Goal: Task Accomplishment & Management: Manage account settings

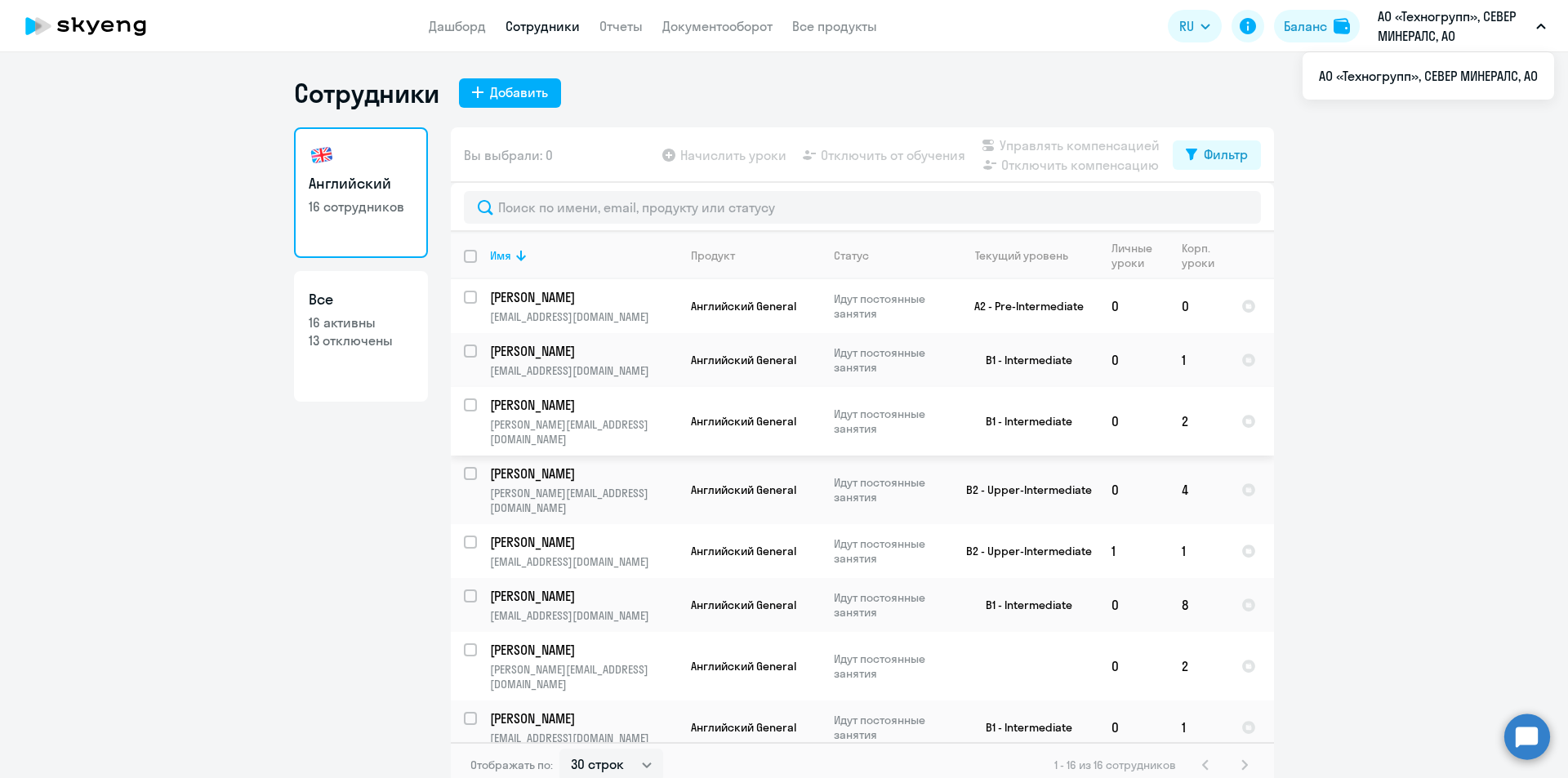
select select "30"
click at [477, 355] on td "[PERSON_NAME] [PERSON_NAME][EMAIL_ADDRESS][DOMAIN_NAME]" at bounding box center [577, 360] width 201 height 54
click at [466, 352] on input "select row 2042826" at bounding box center [480, 361] width 33 height 33
checkbox input "true"
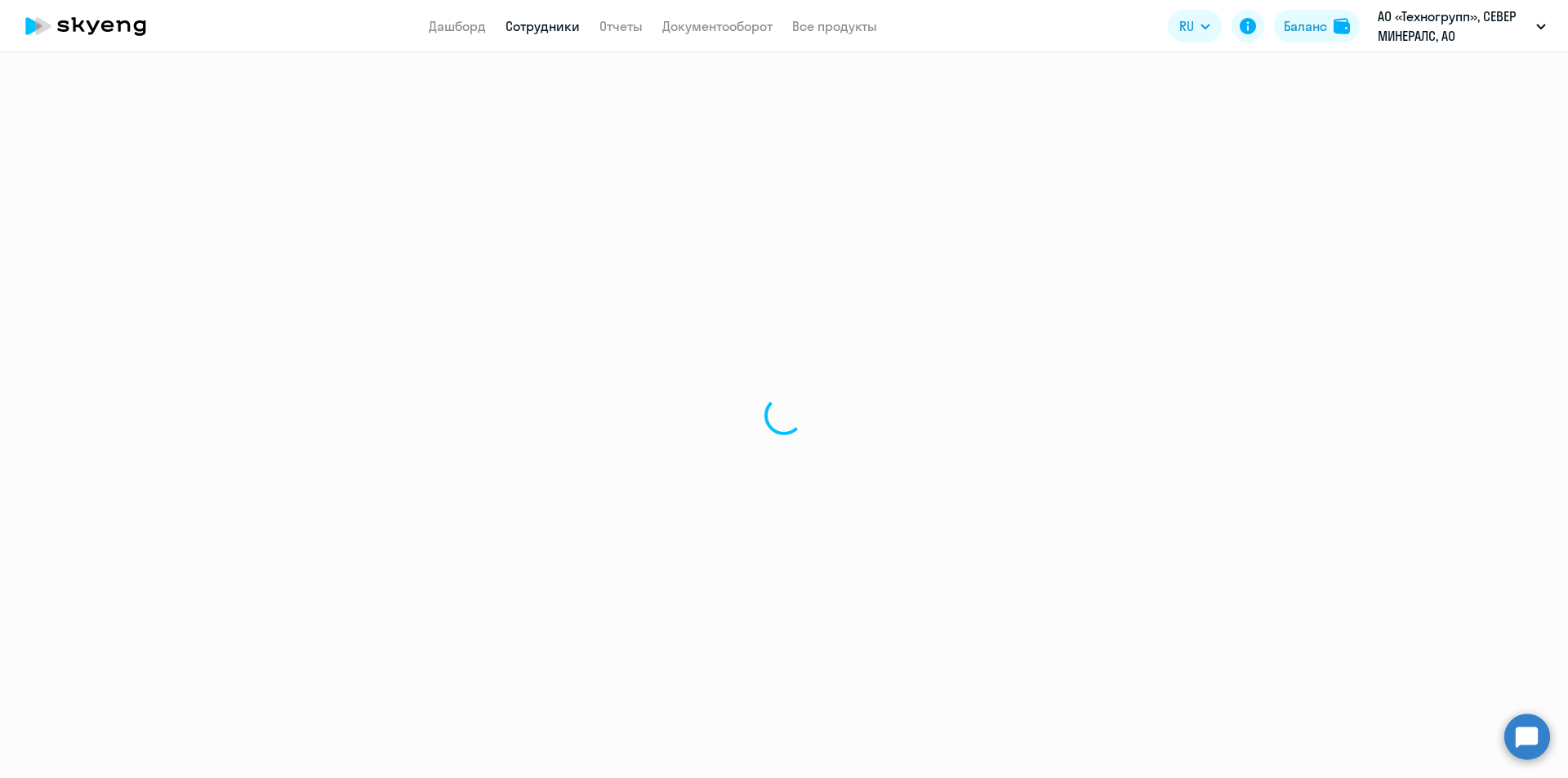
select select "english"
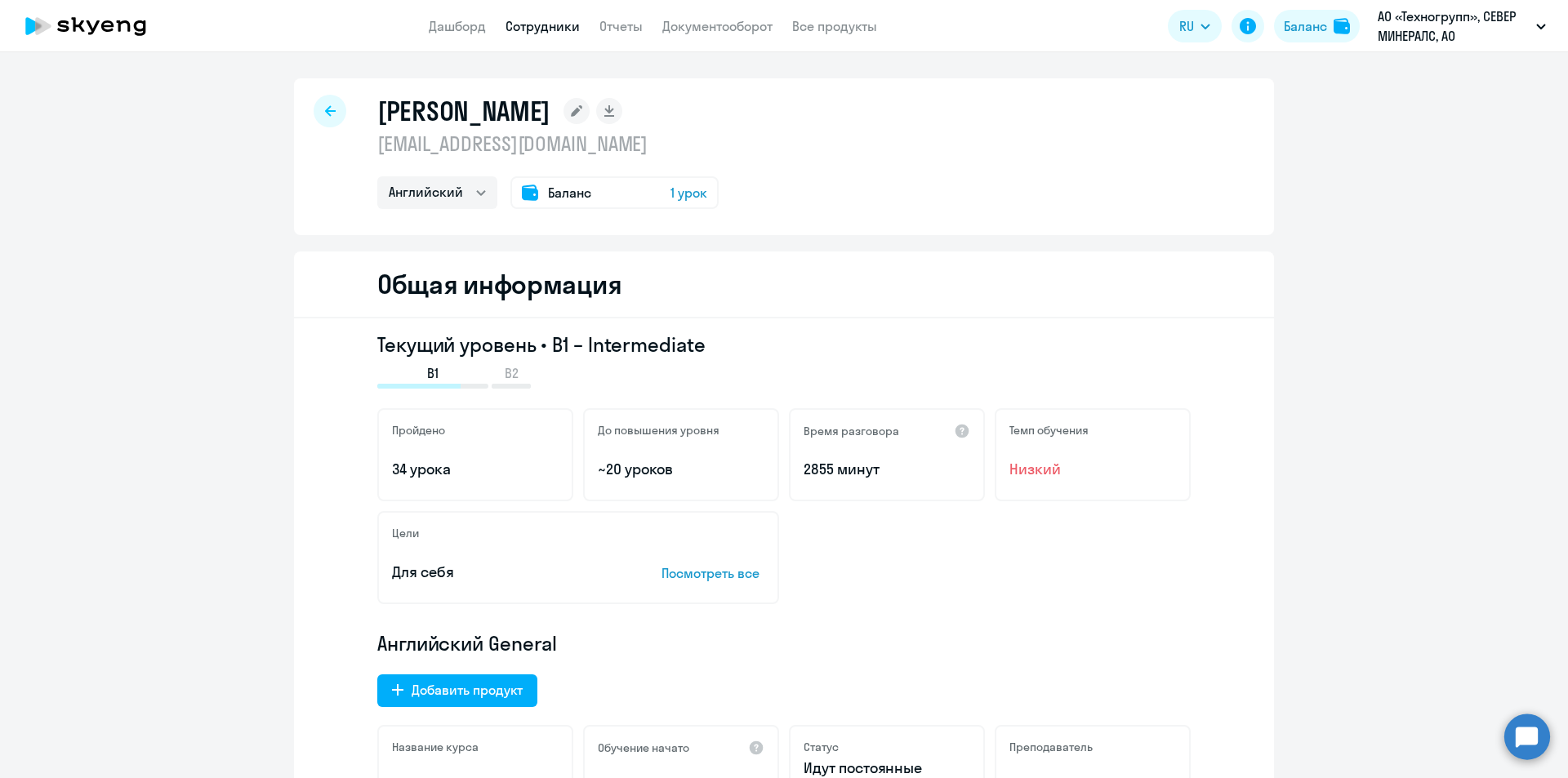
click at [106, 20] on icon at bounding box center [86, 26] width 144 height 40
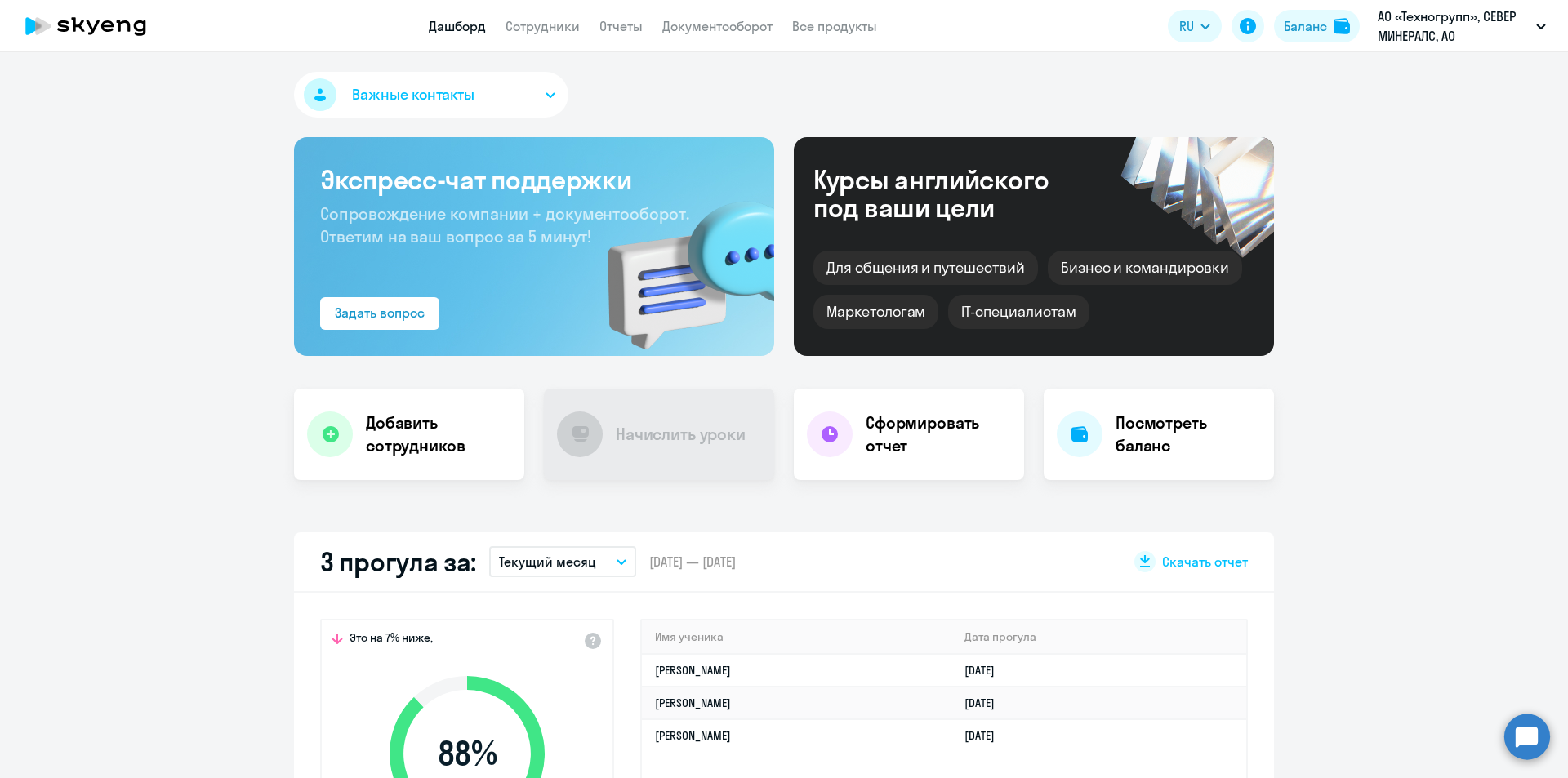
select select "30"
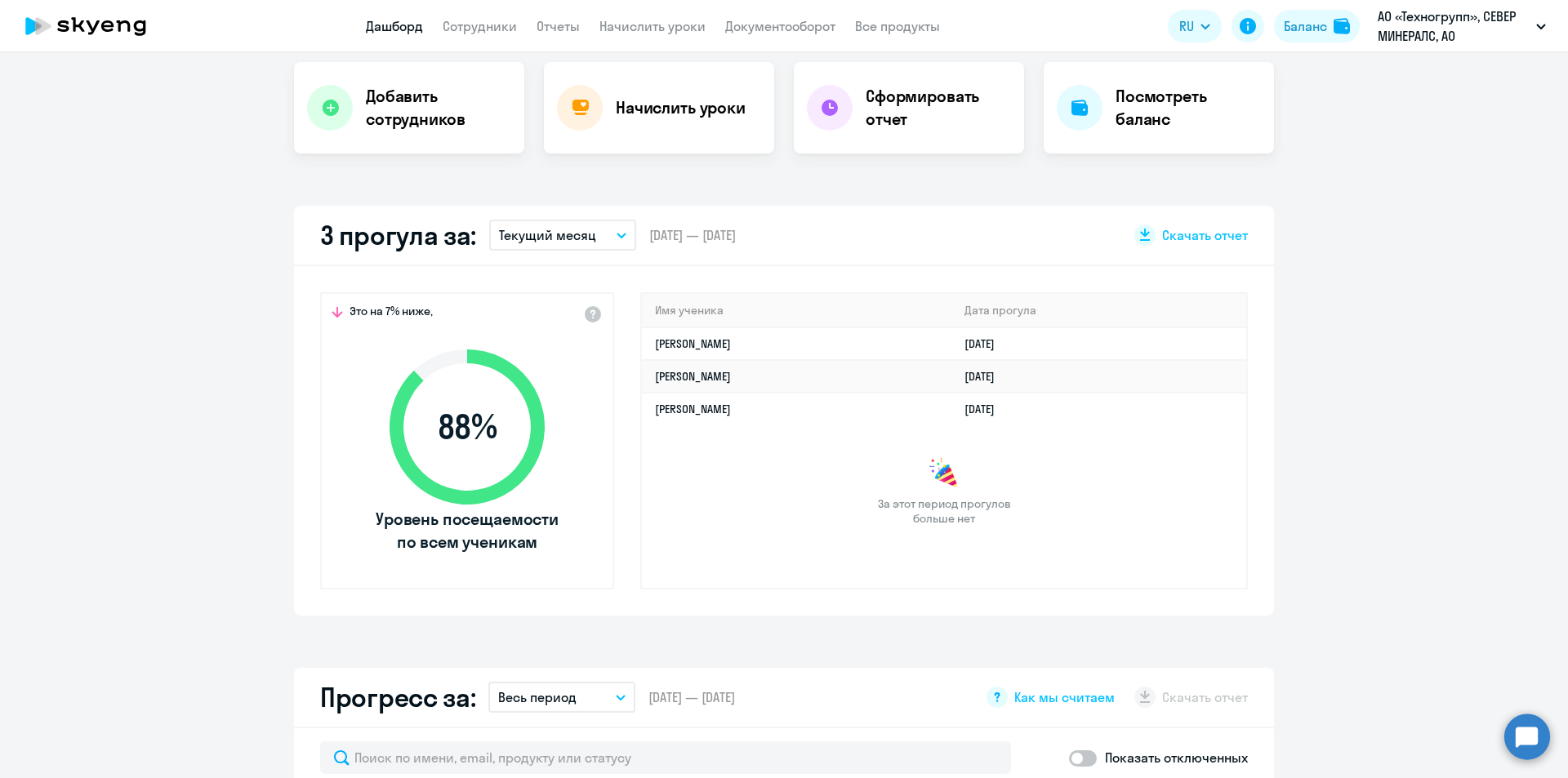
scroll to position [22, 0]
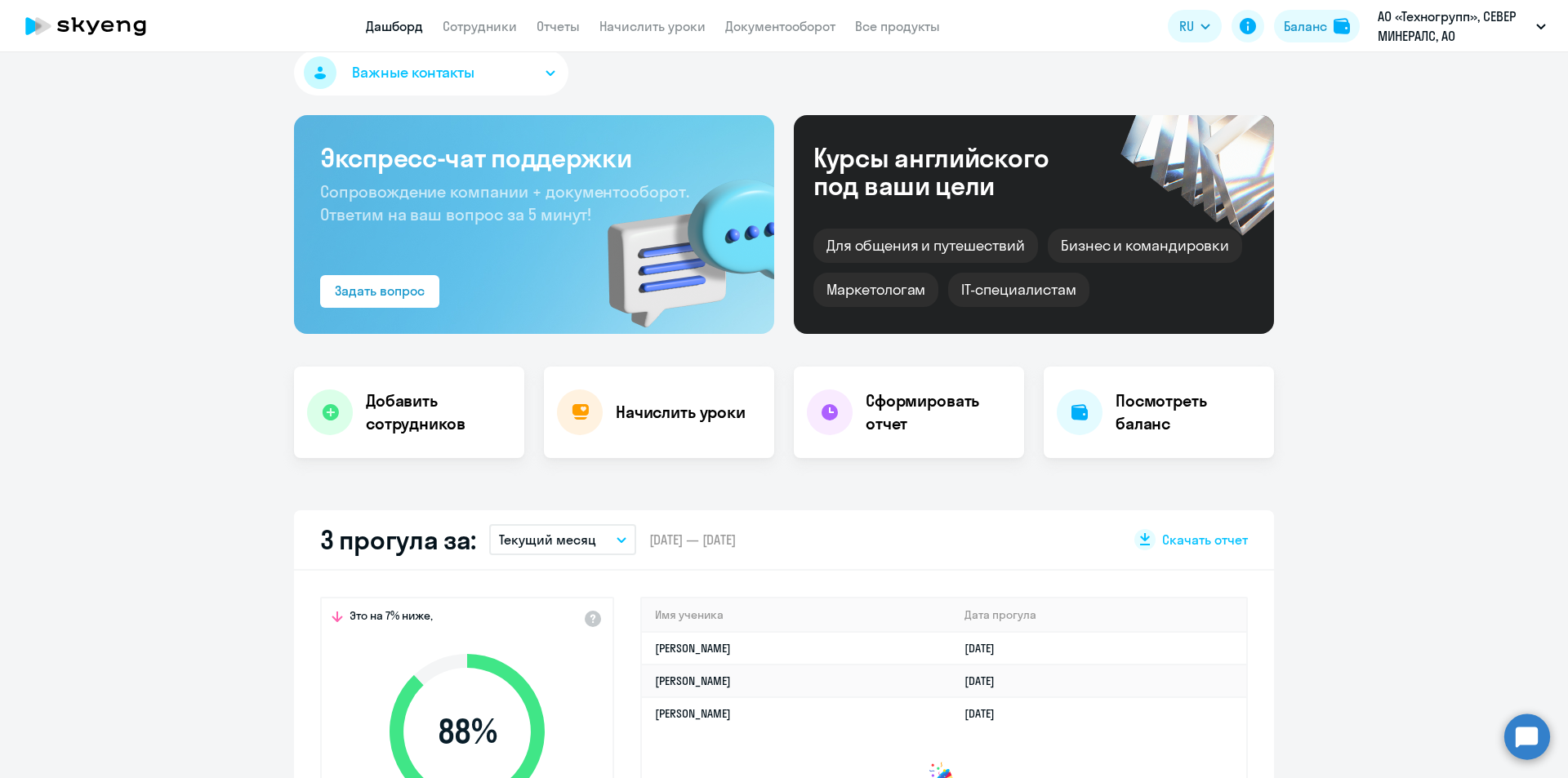
select select "30"
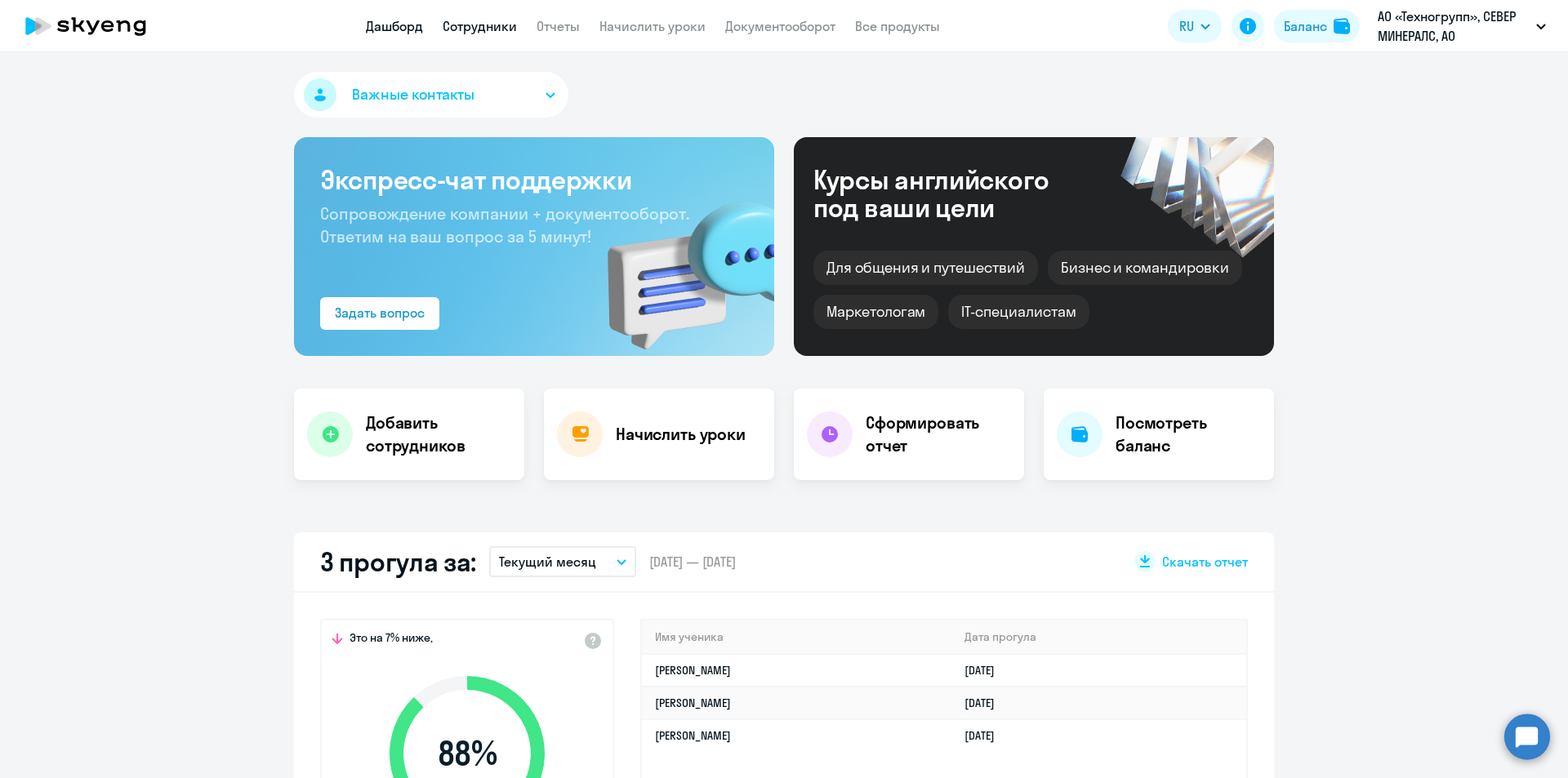
click at [487, 22] on link "Сотрудники" at bounding box center [479, 27] width 75 height 17
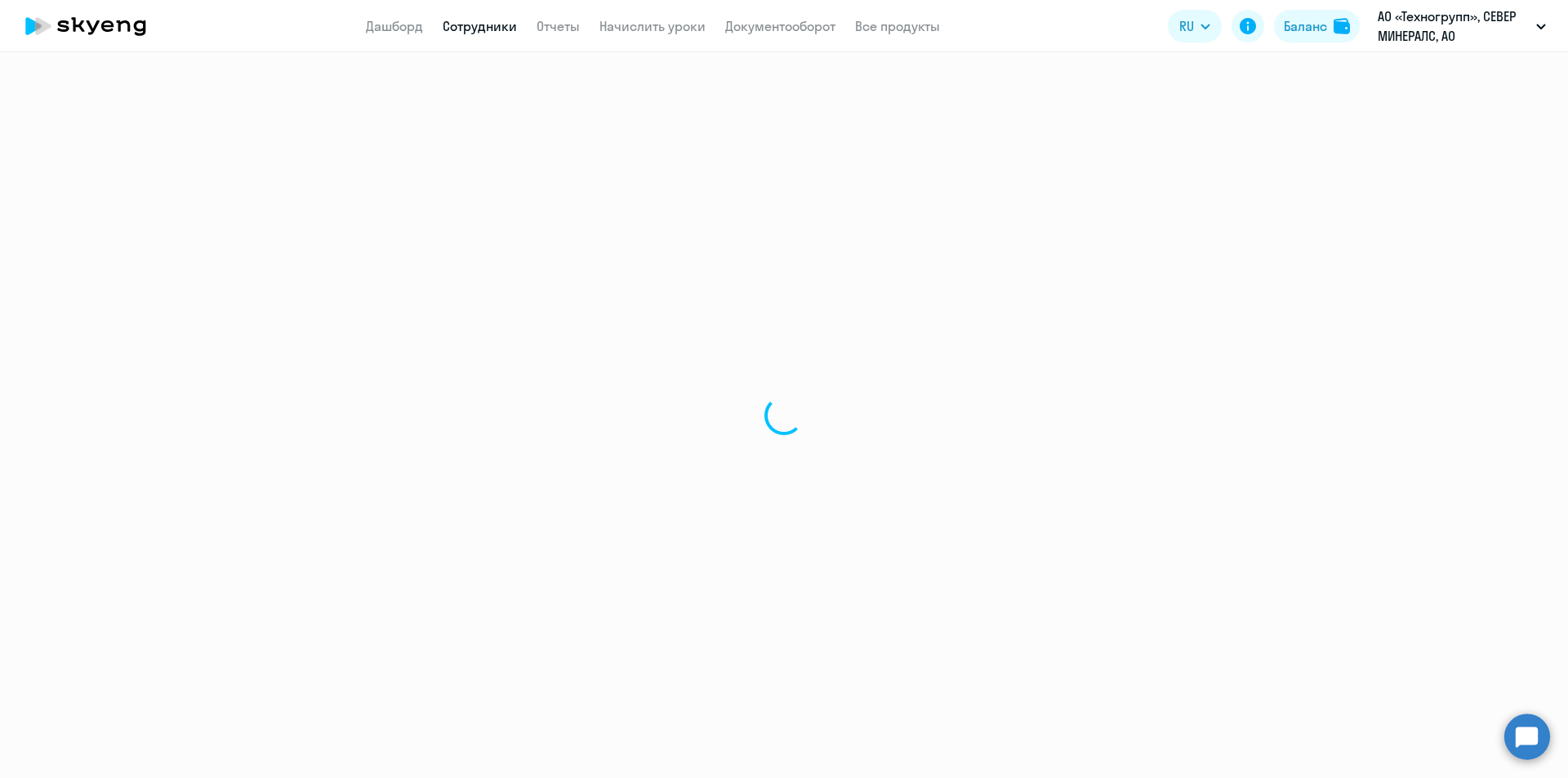
select select "30"
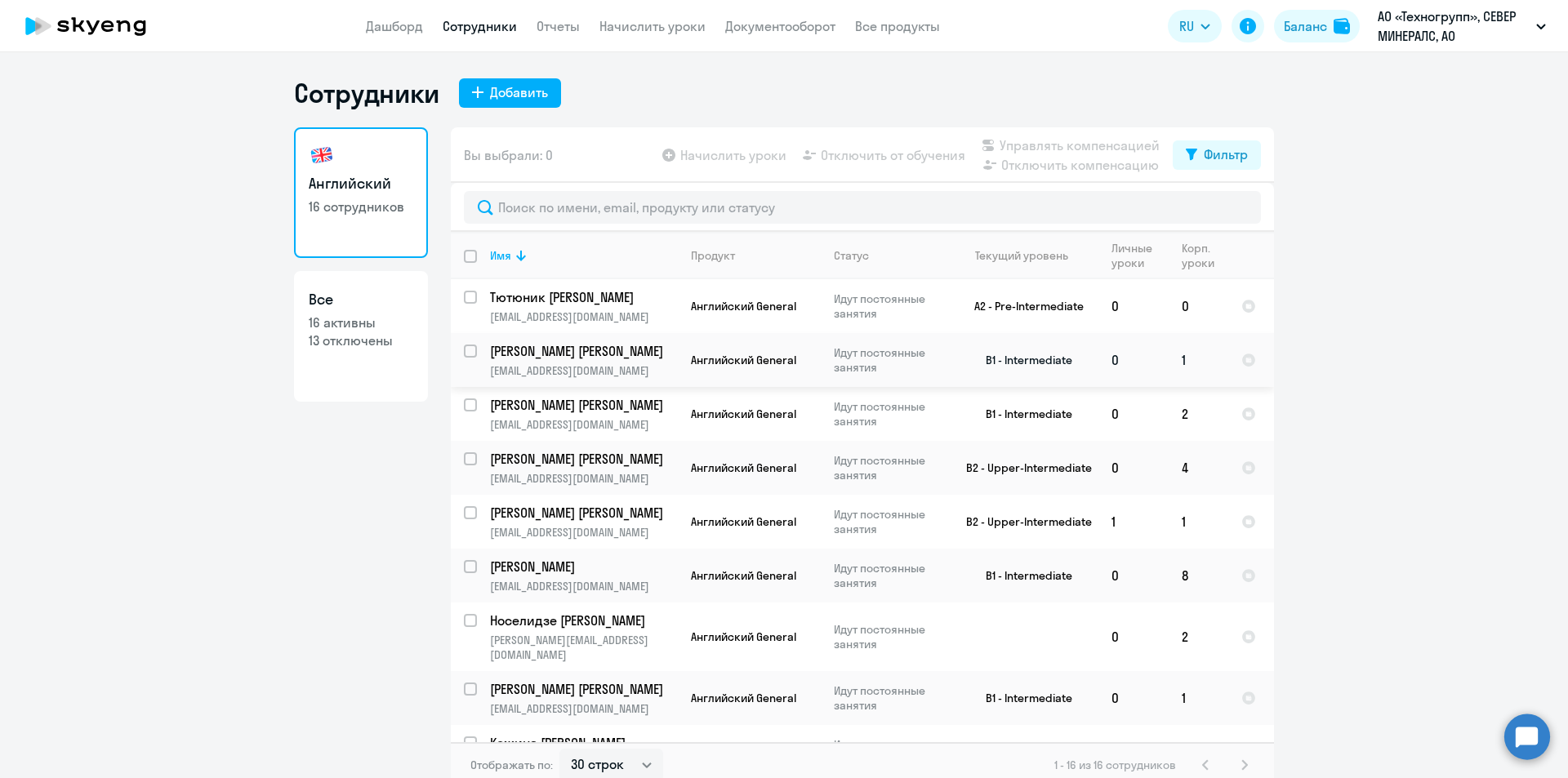
click at [464, 353] on input "select row 2042826" at bounding box center [480, 361] width 33 height 33
checkbox input "true"
click at [464, 411] on input "select row 22395352" at bounding box center [480, 415] width 33 height 33
checkbox input "true"
click at [460, 448] on div at bounding box center [471, 459] width 40 height 40
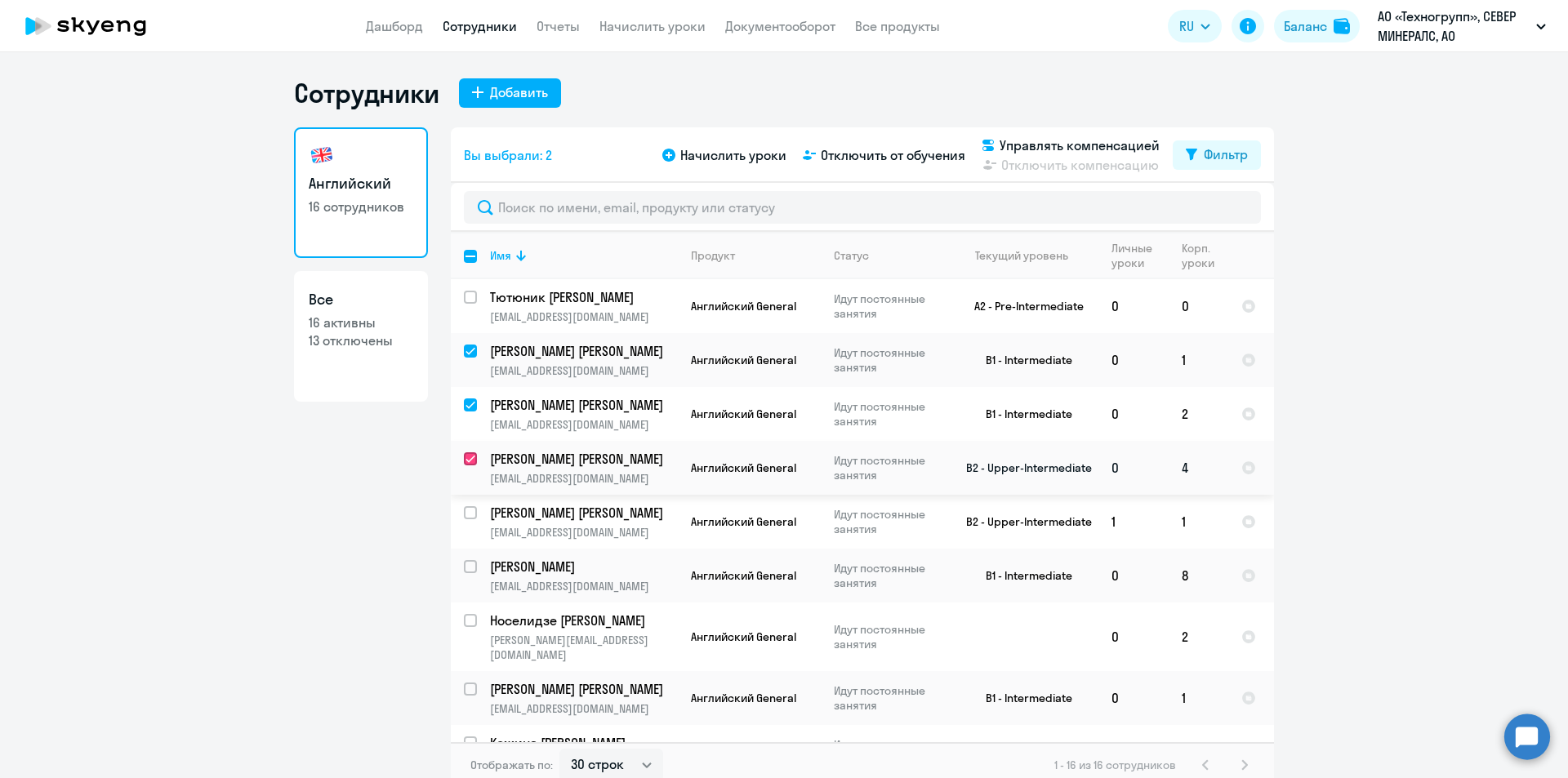
checkbox input "true"
click at [464, 509] on input "select row 22370204" at bounding box center [480, 522] width 33 height 33
checkbox input "true"
click at [470, 618] on input "select row 40892070" at bounding box center [480, 631] width 33 height 33
checkbox input "true"
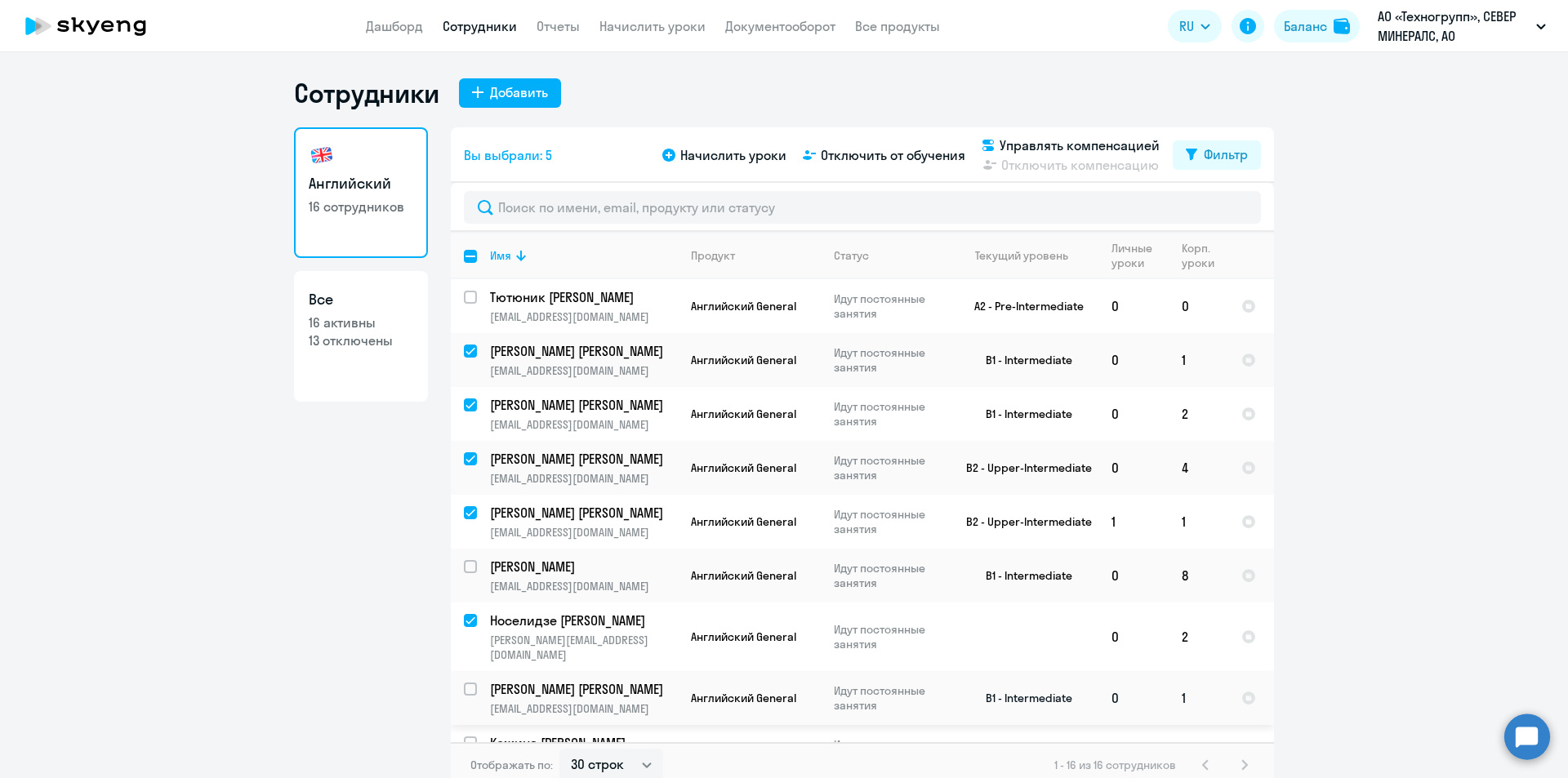
click at [470, 682] on input "select row 19341921" at bounding box center [480, 699] width 33 height 33
checkbox input "true"
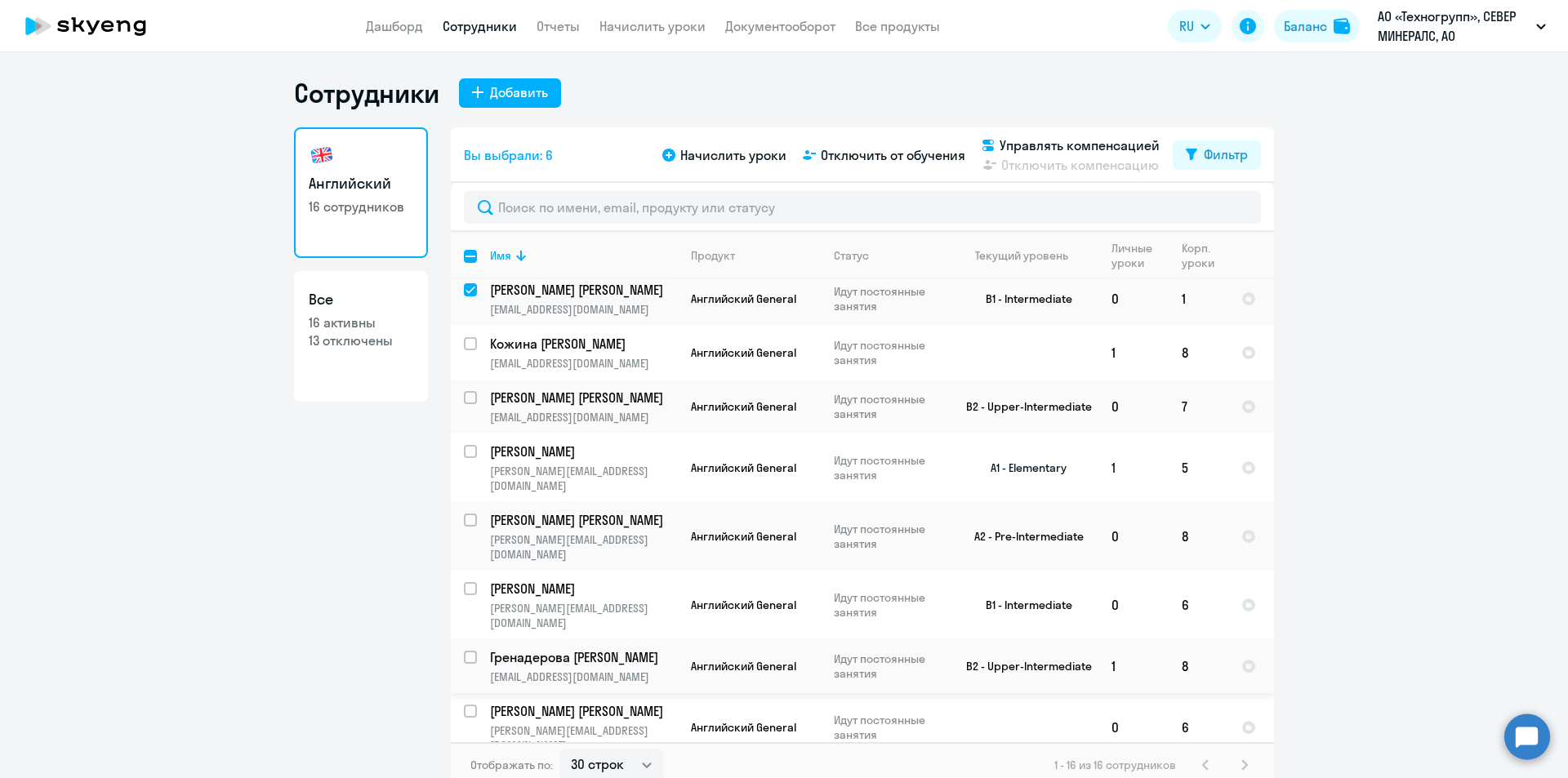
scroll to position [10, 0]
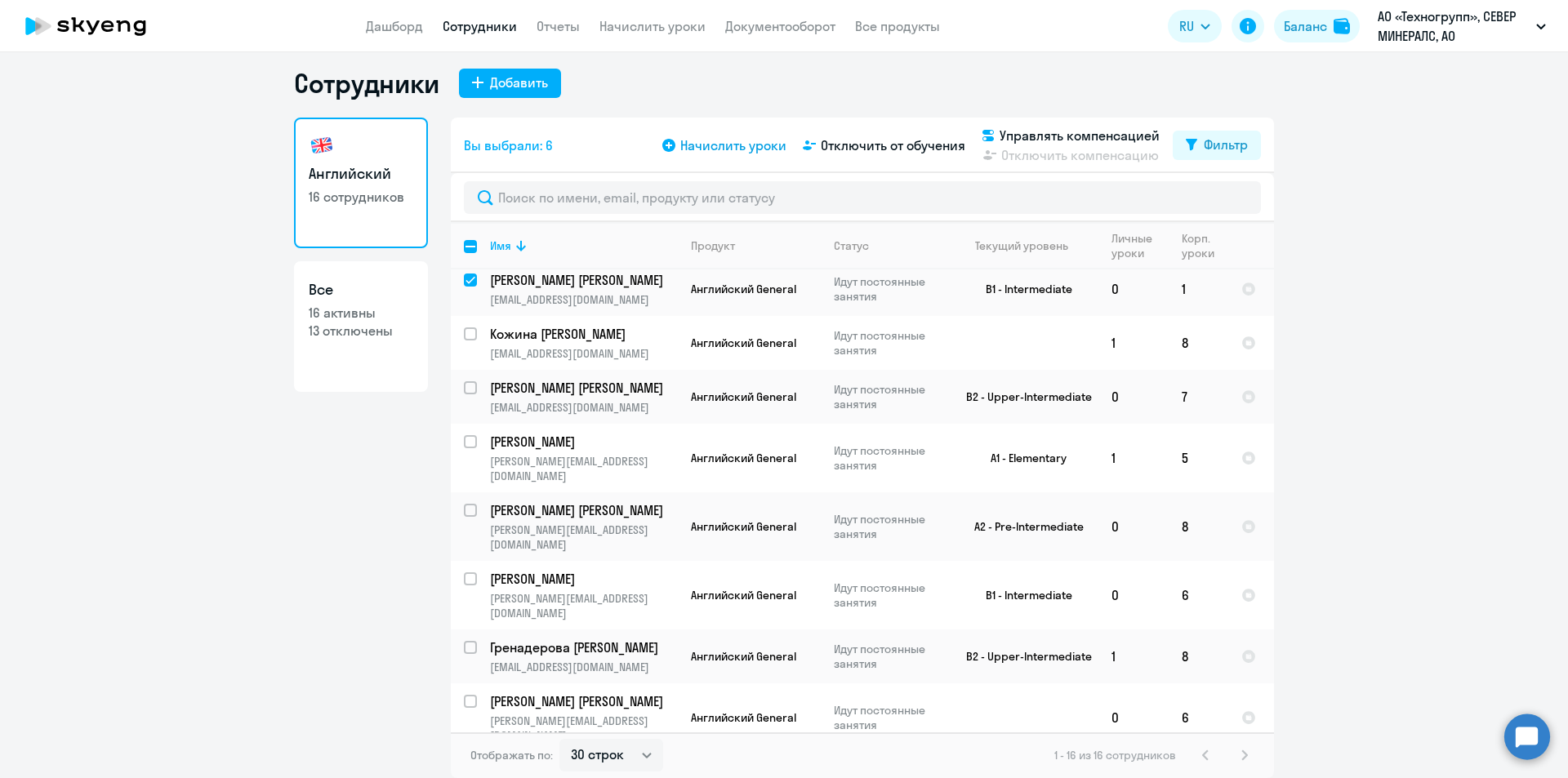
click at [730, 142] on span "Начислить уроки" at bounding box center [732, 144] width 106 height 19
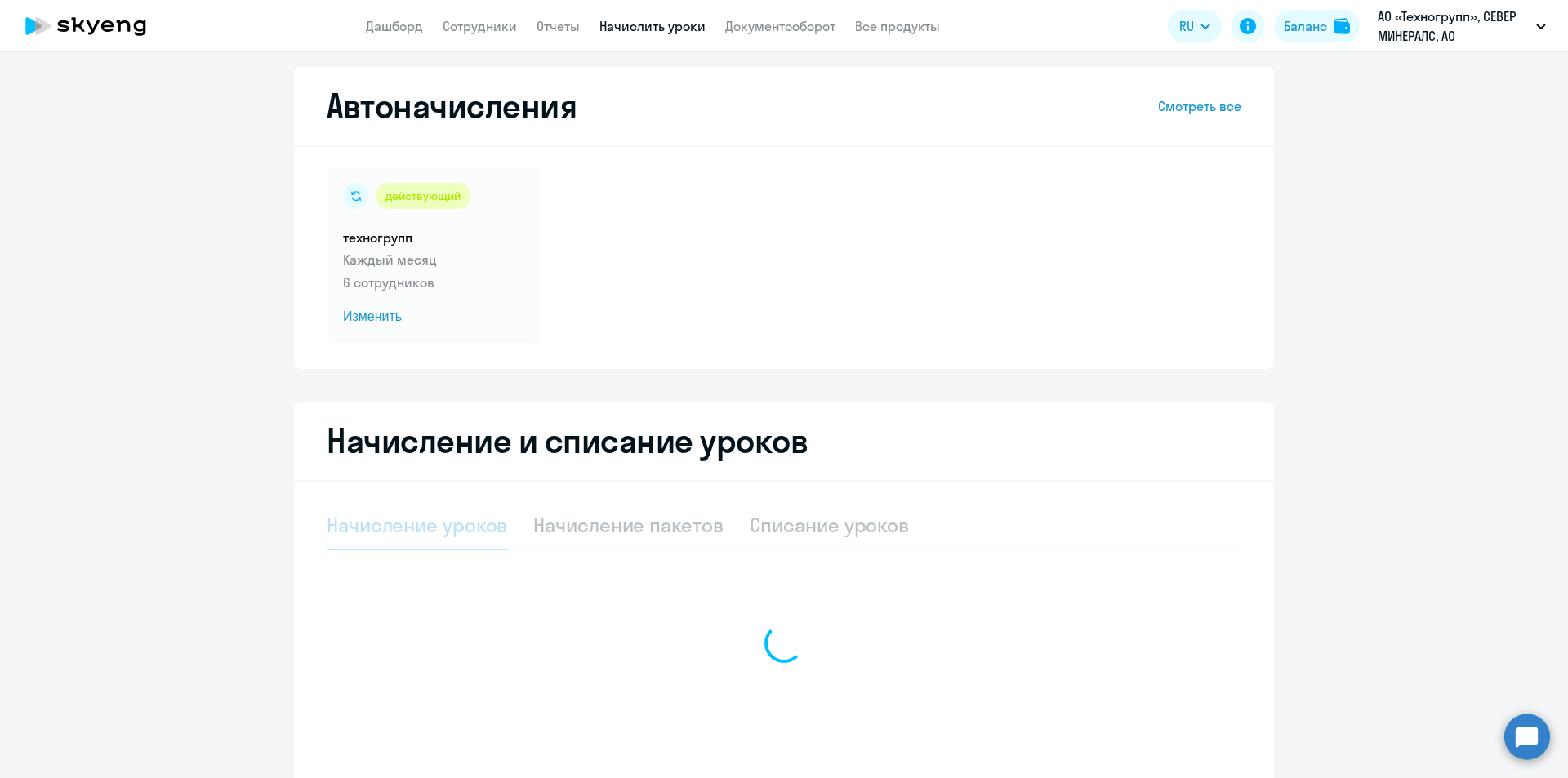
select select "10"
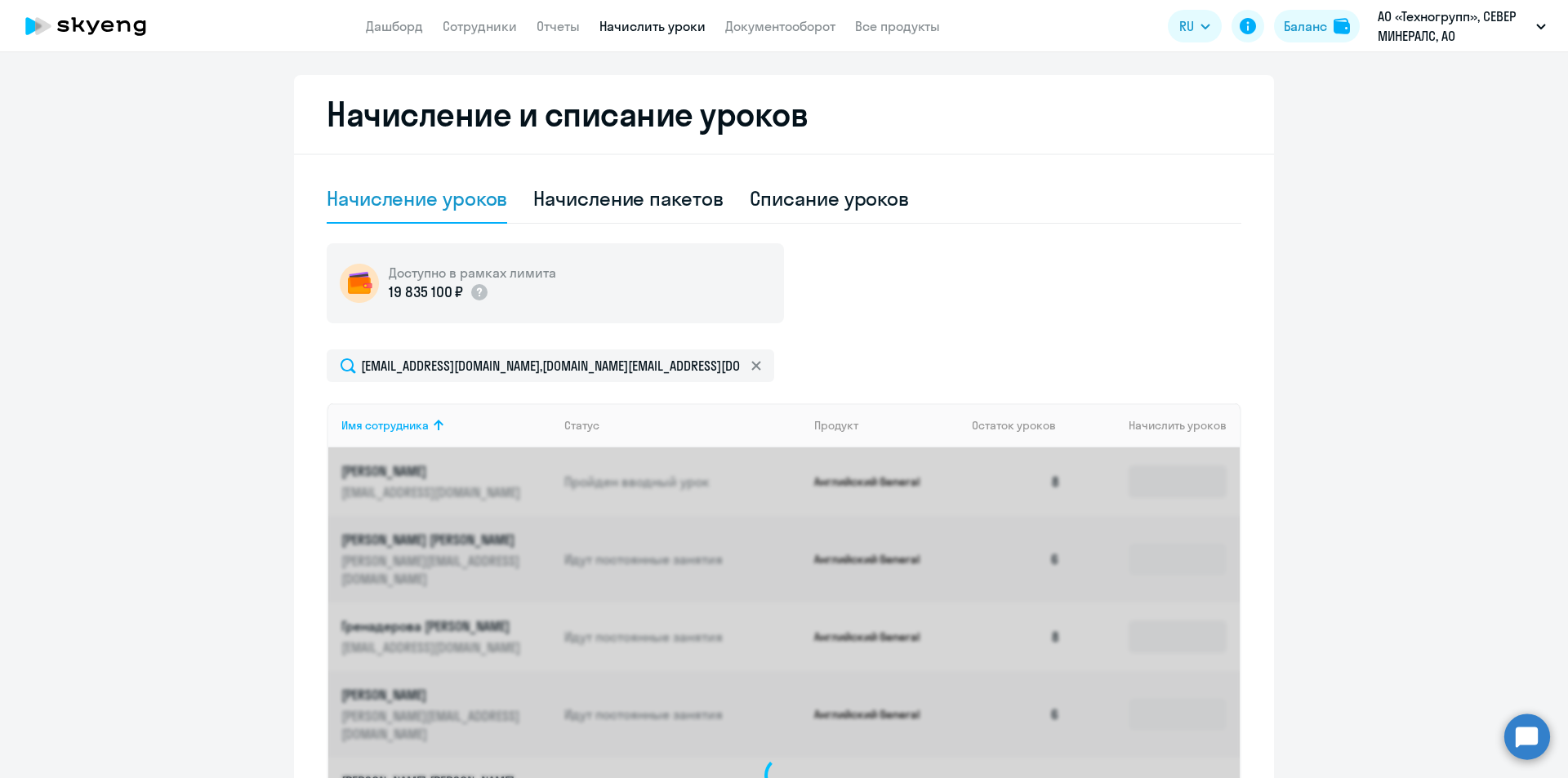
scroll to position [555, 0]
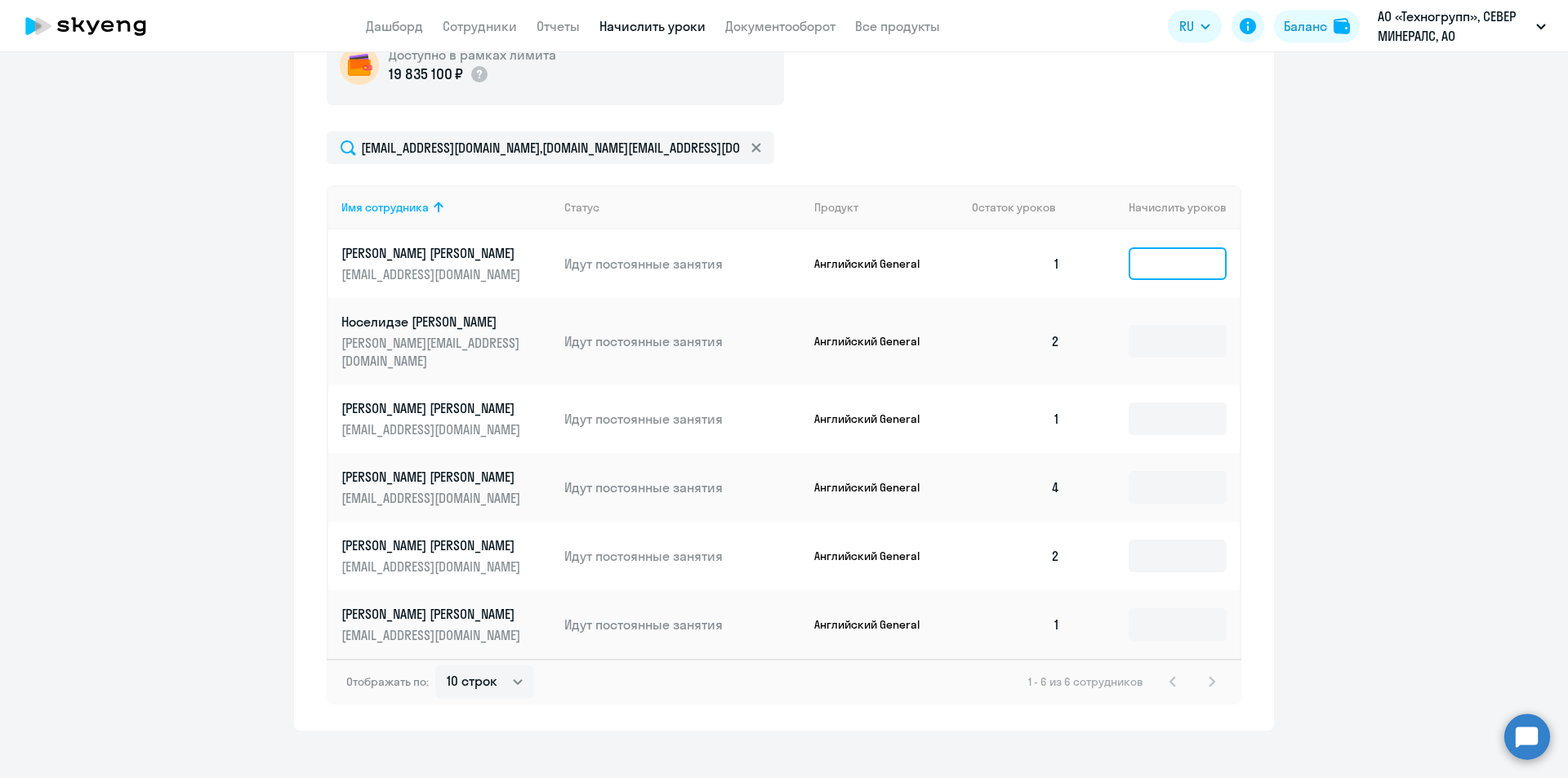
click at [1146, 260] on input at bounding box center [1178, 264] width 98 height 33
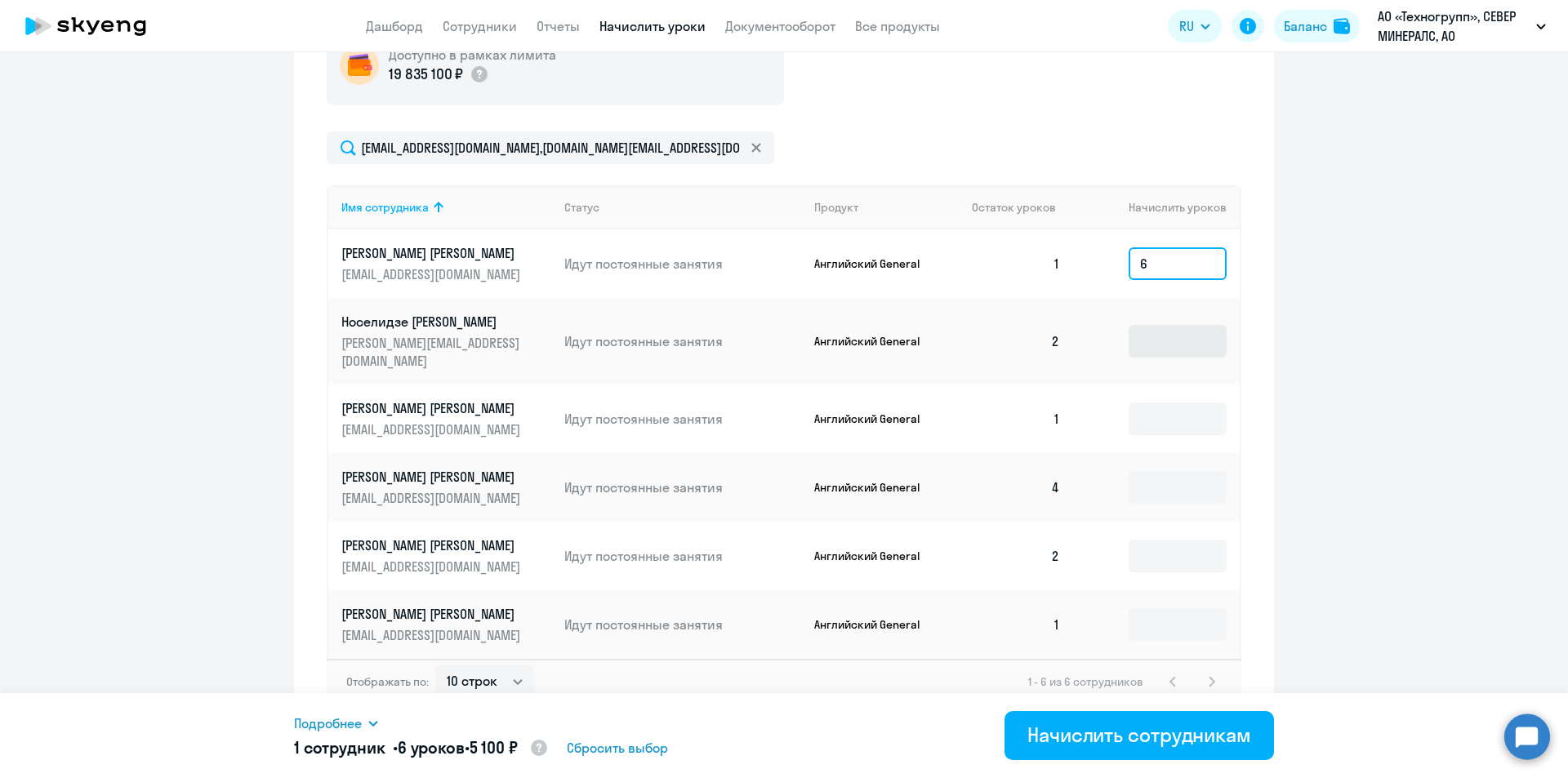
type input "6"
click at [1181, 329] on input at bounding box center [1178, 341] width 98 height 33
type input "6"
click at [1164, 403] on input at bounding box center [1178, 419] width 98 height 33
type input "6"
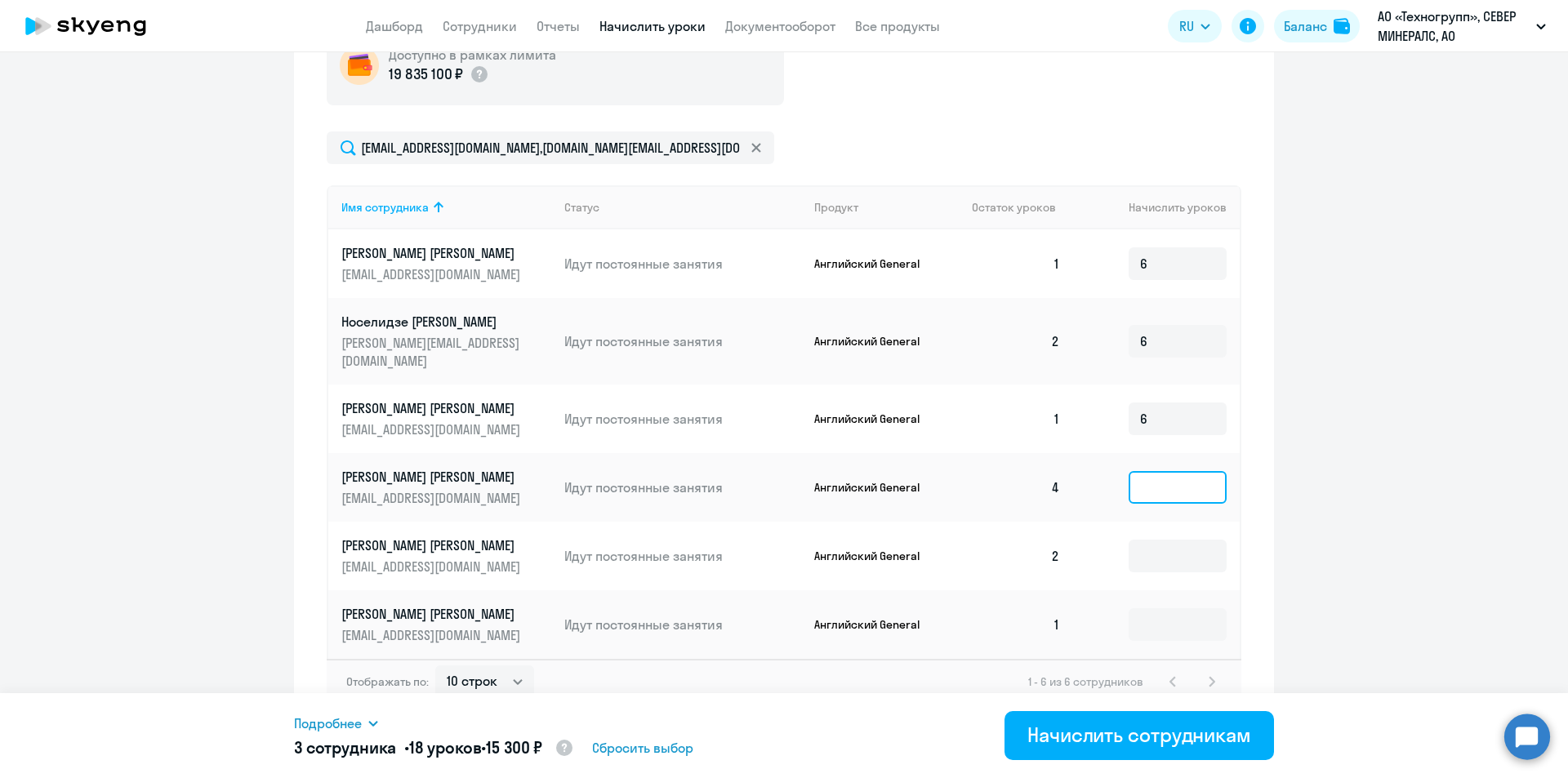
click at [1165, 477] on input at bounding box center [1178, 487] width 98 height 33
type input "4"
click at [1169, 540] on input at bounding box center [1178, 556] width 98 height 33
type input "6"
click at [1159, 615] on input at bounding box center [1178, 624] width 98 height 33
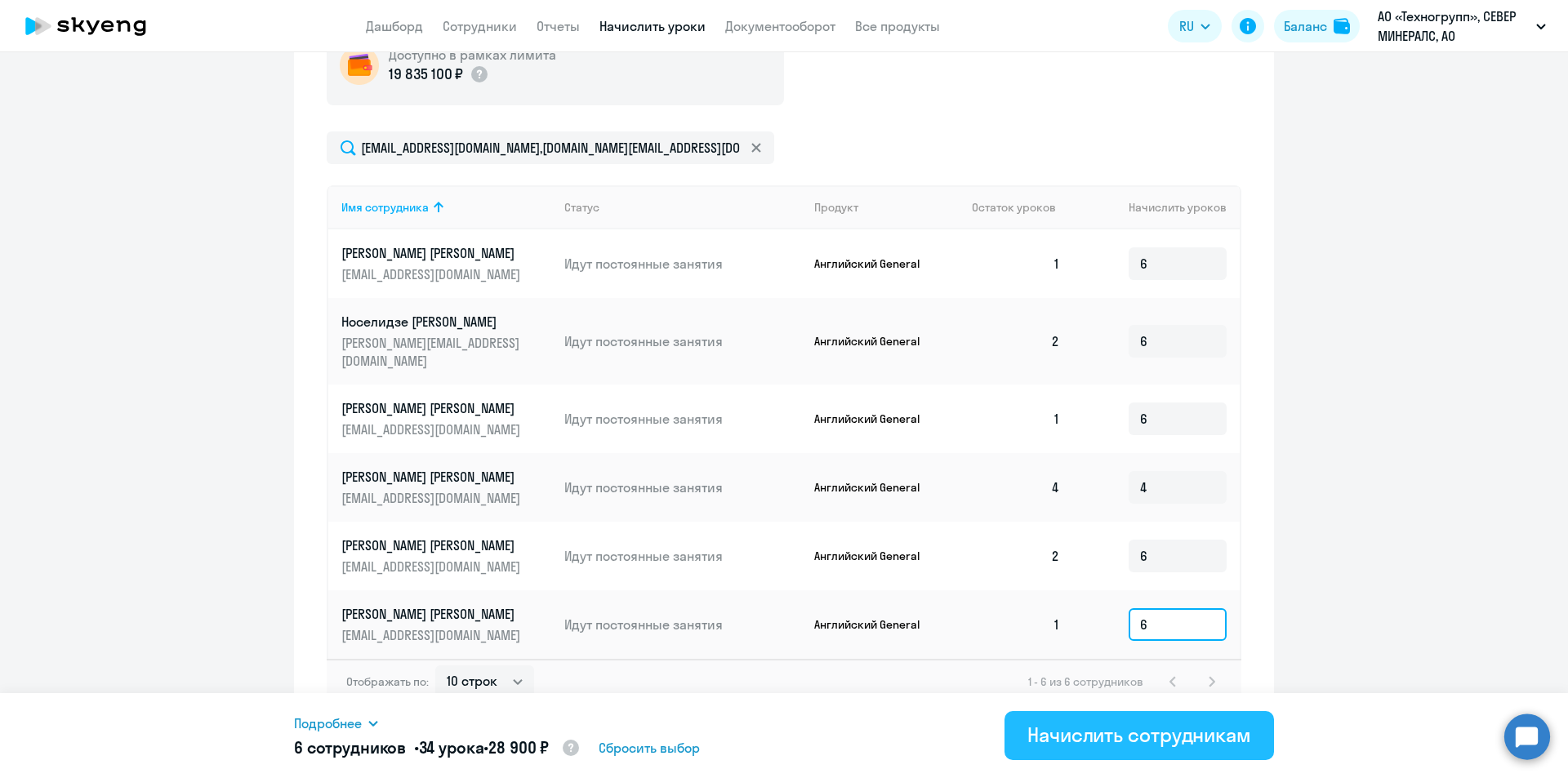
type input "6"
click at [1124, 723] on div "Начислить сотрудникам" at bounding box center [1139, 735] width 224 height 26
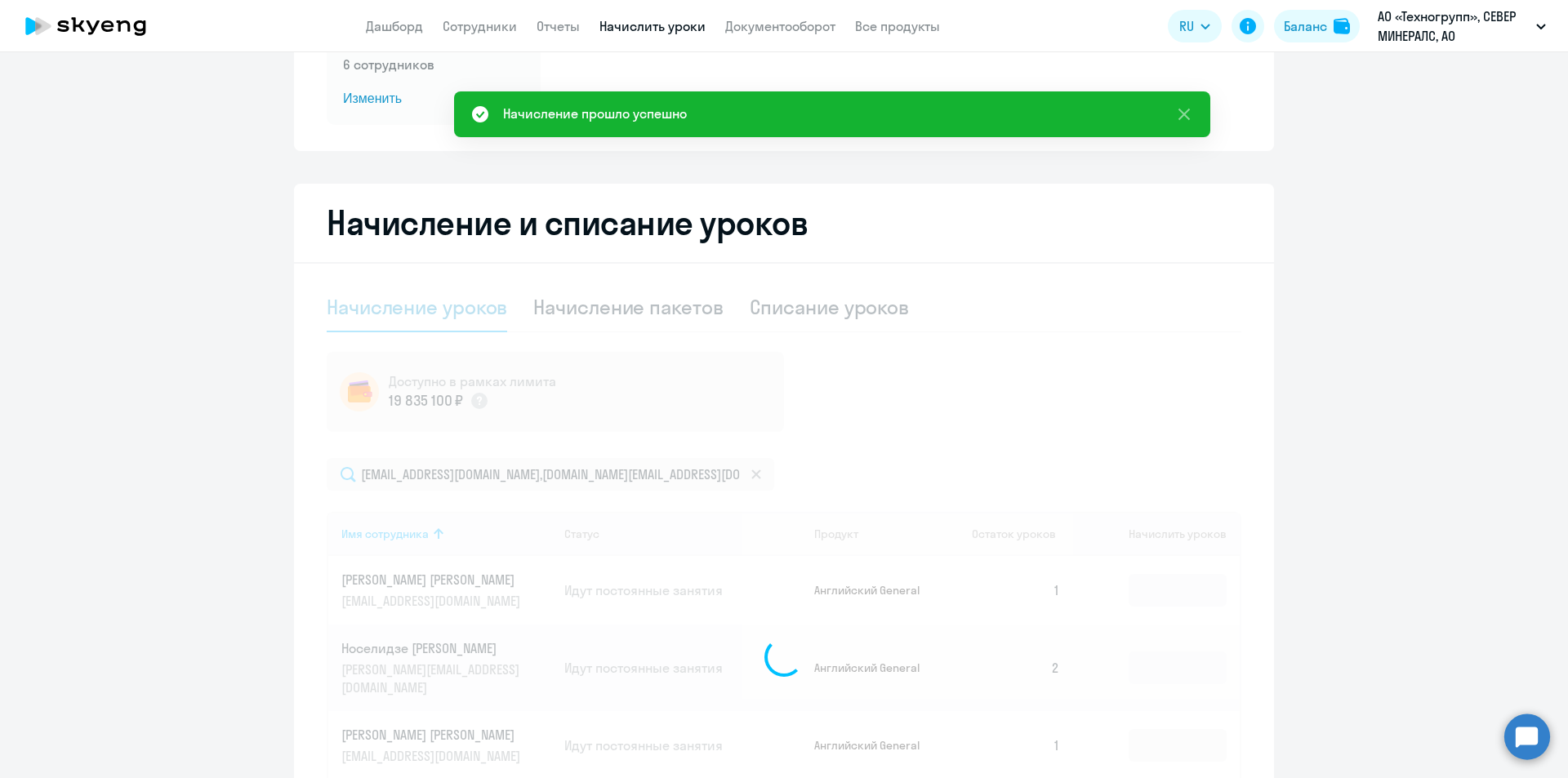
scroll to position [0, 0]
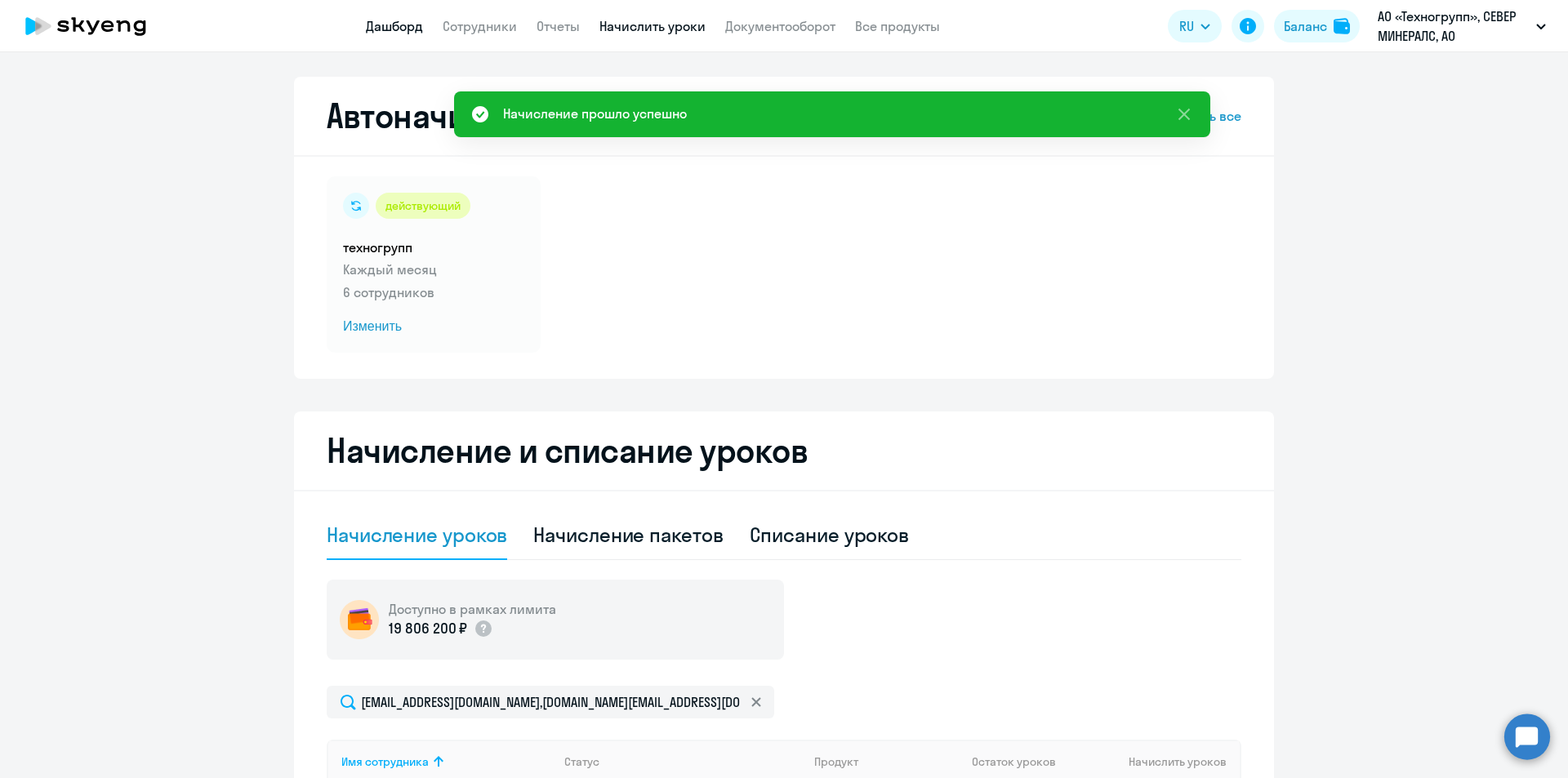
click at [384, 24] on link "Дашборд" at bounding box center [395, 27] width 57 height 17
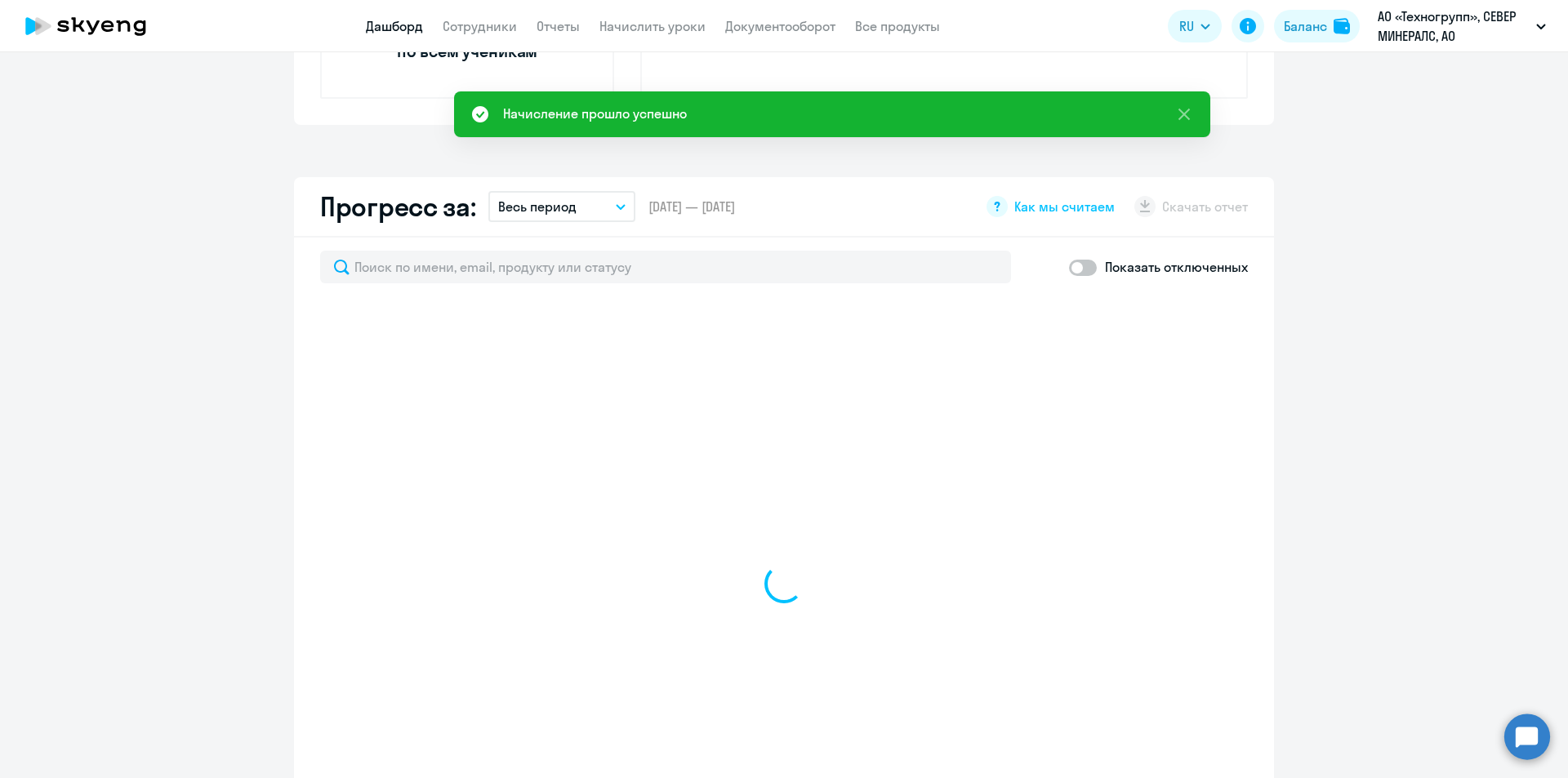
scroll to position [817, 0]
select select "30"
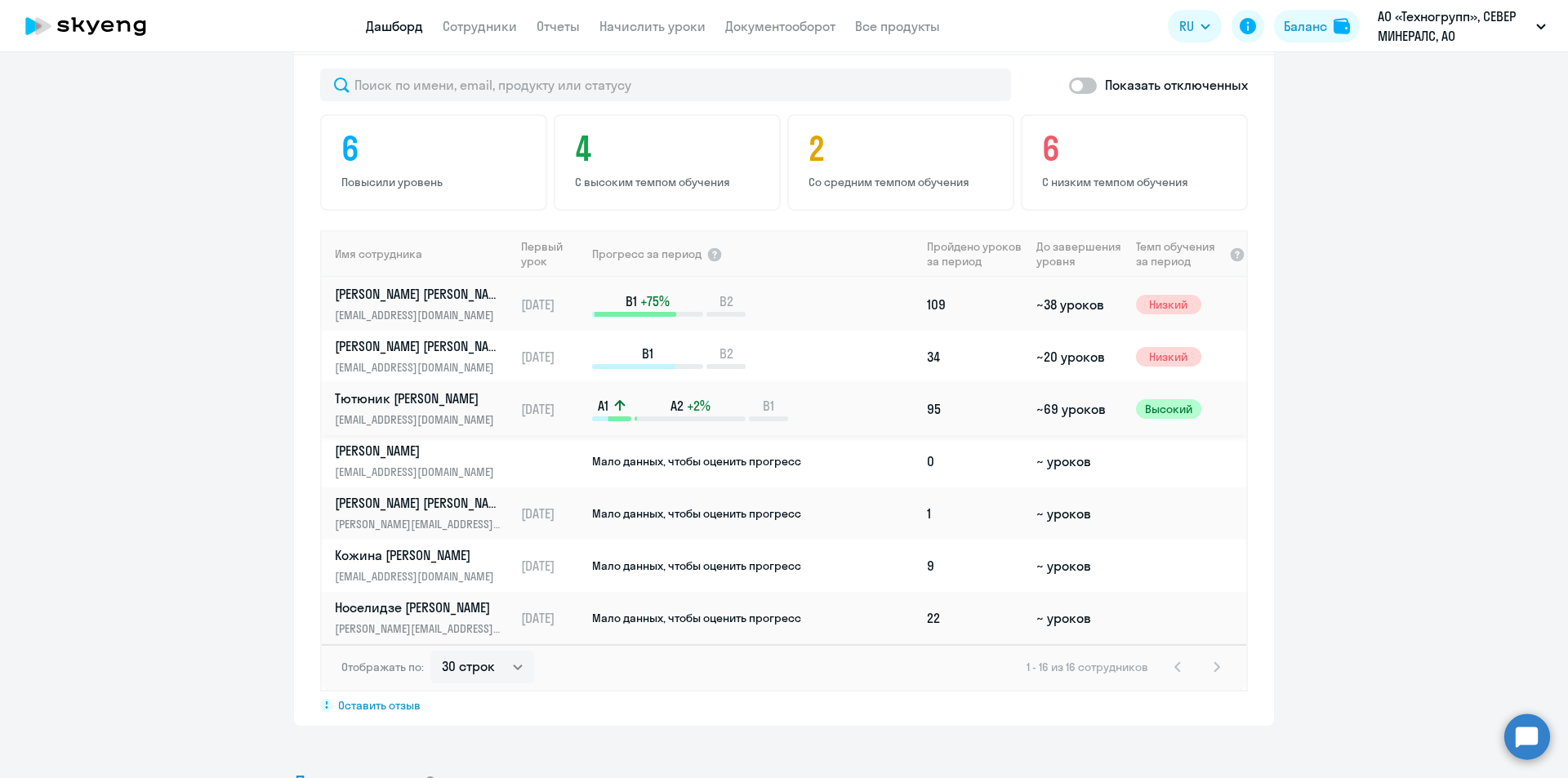
scroll to position [994, 0]
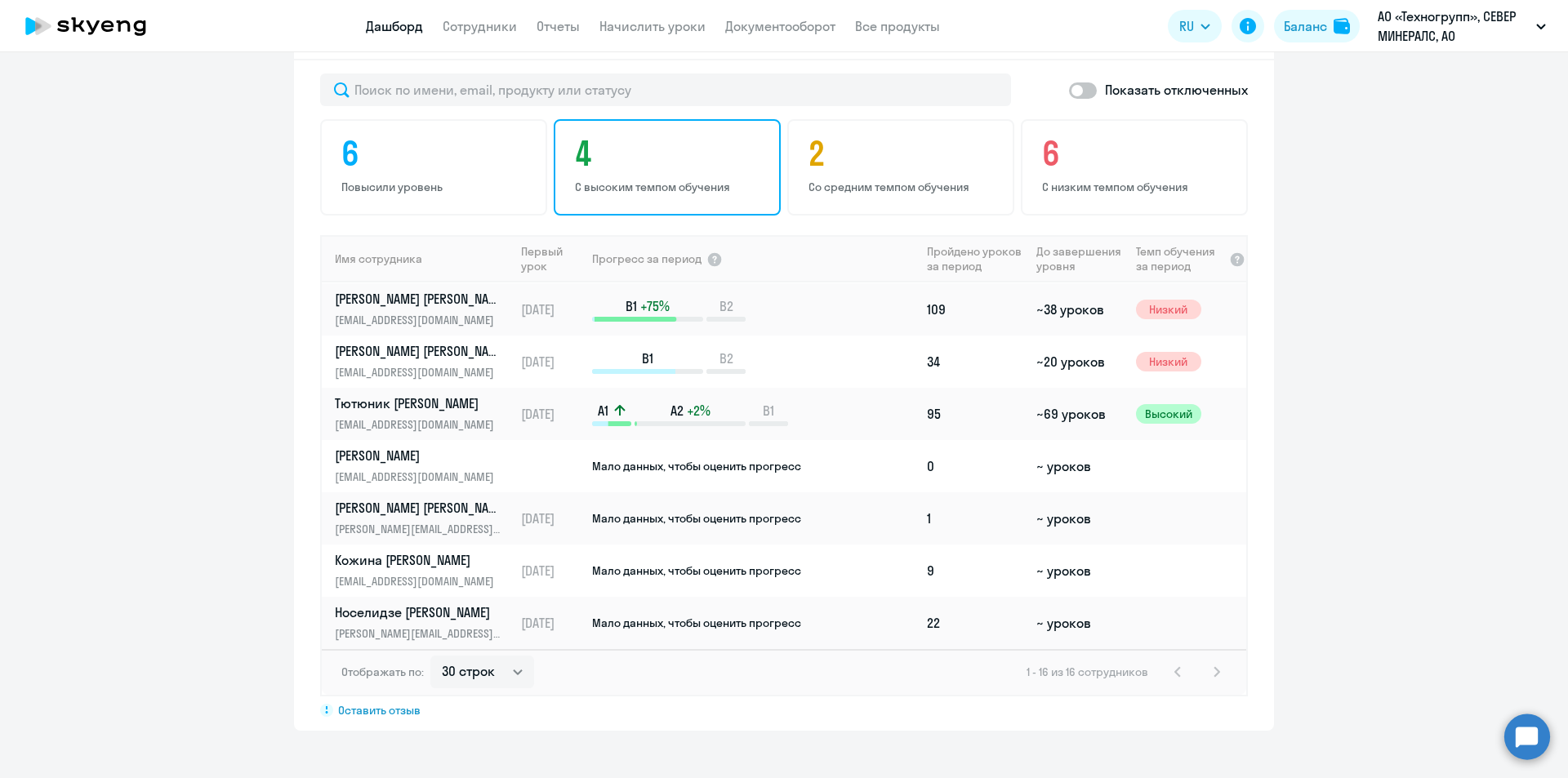
click at [626, 164] on h4 "4" at bounding box center [670, 154] width 190 height 40
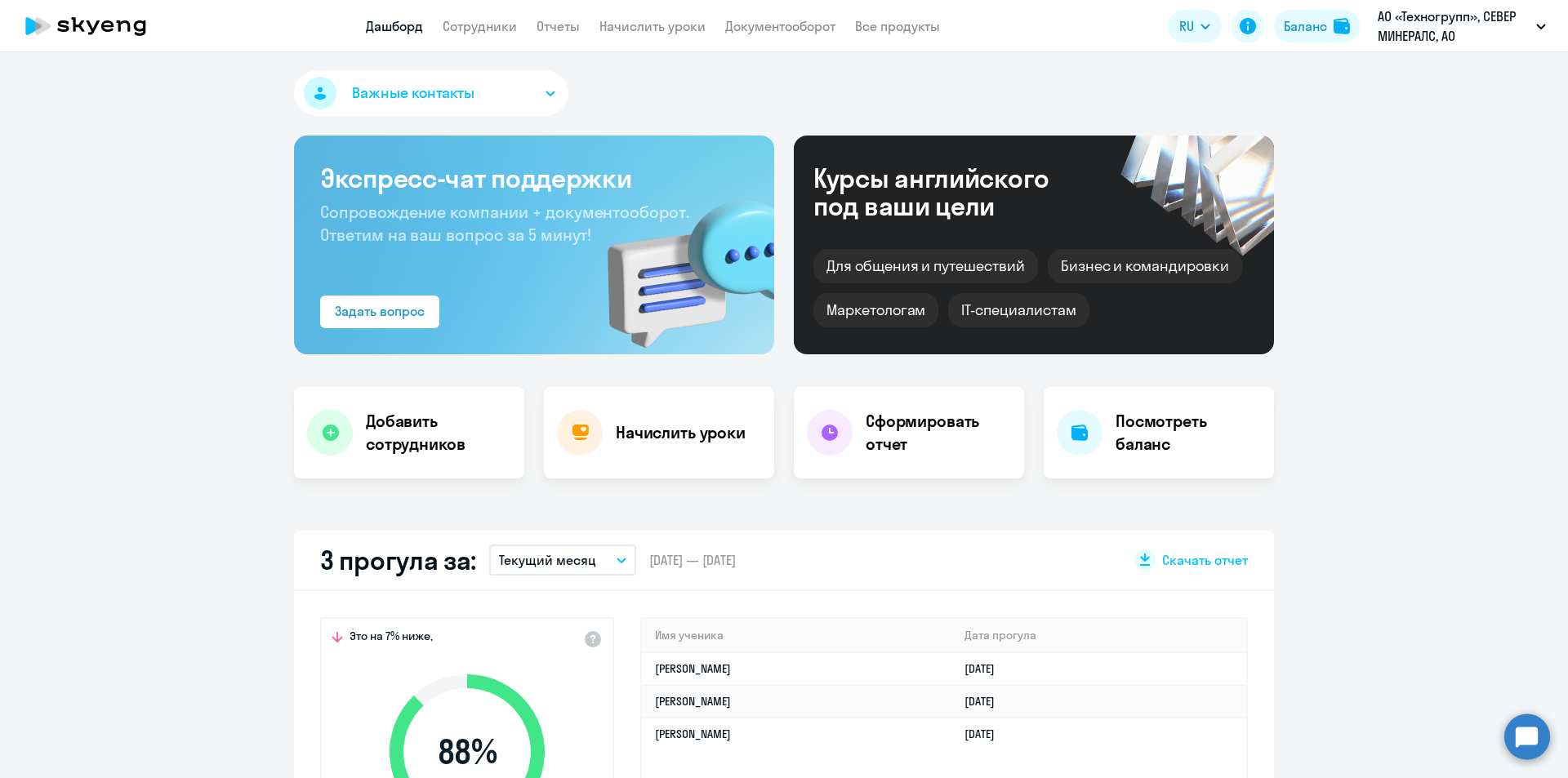
scroll to position [0, 0]
